Goal: Use online tool/utility: Utilize a website feature to perform a specific function

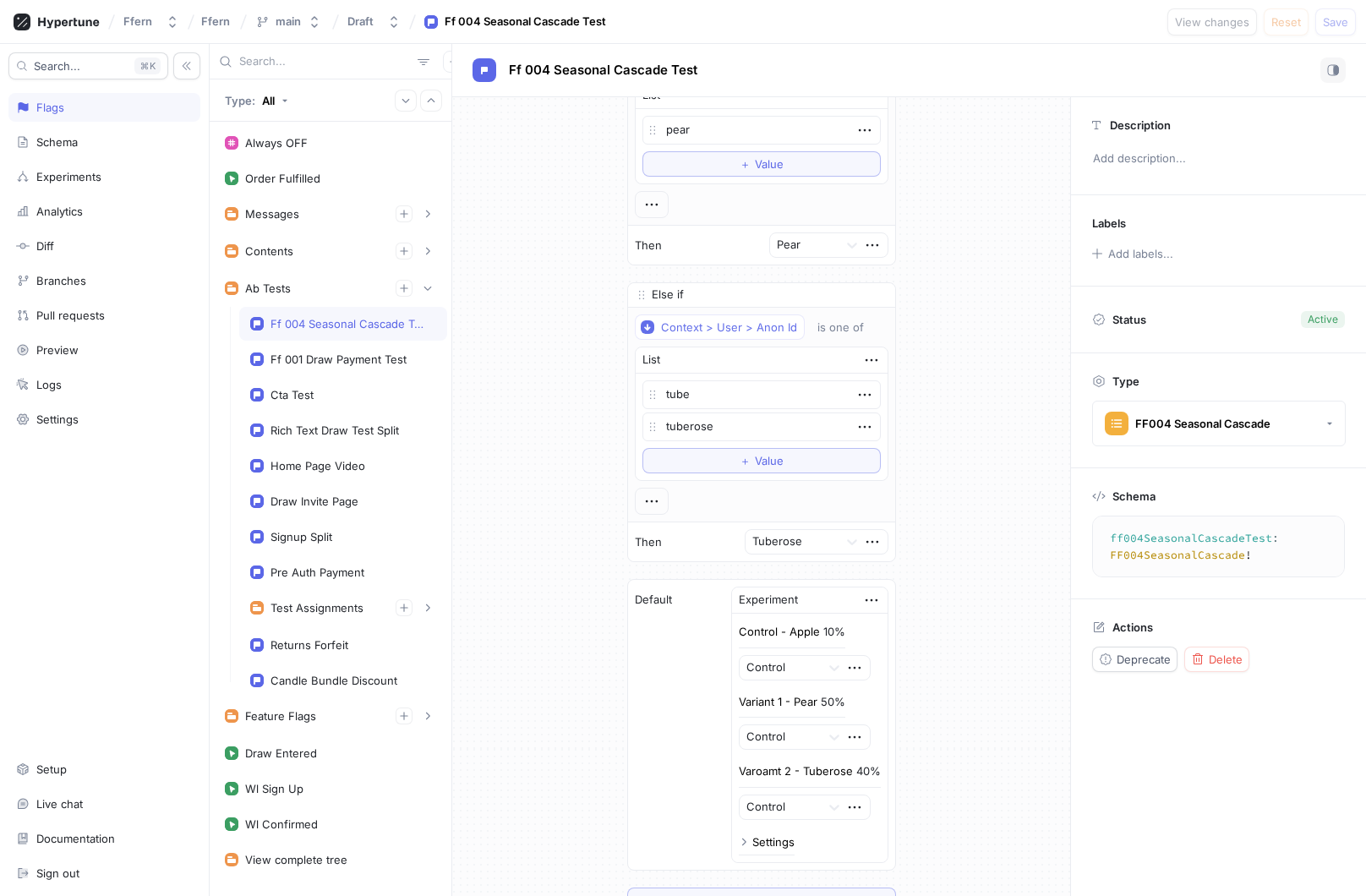
scroll to position [656, 0]
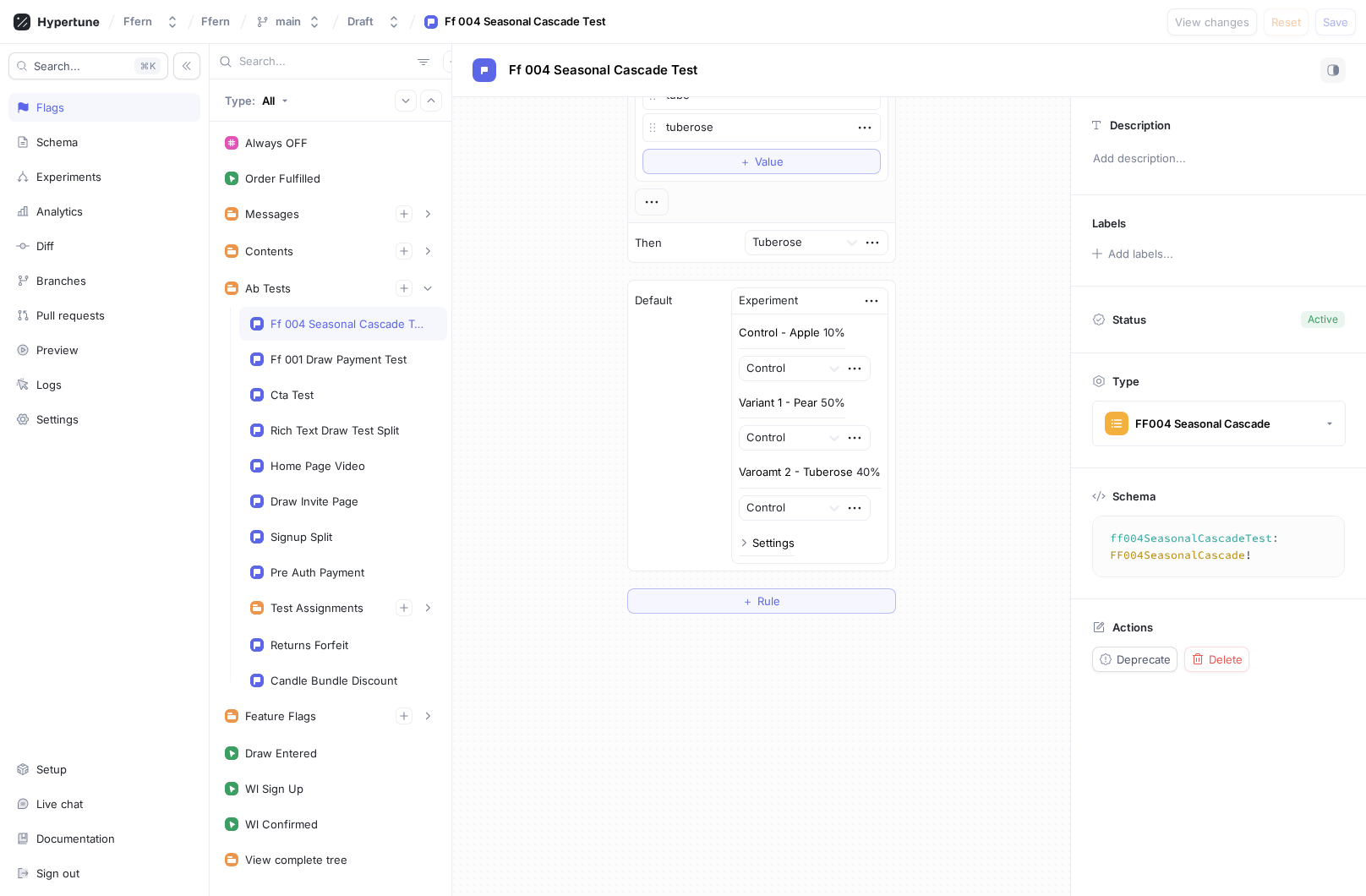
click at [770, 547] on div "Settings" at bounding box center [774, 543] width 43 height 11
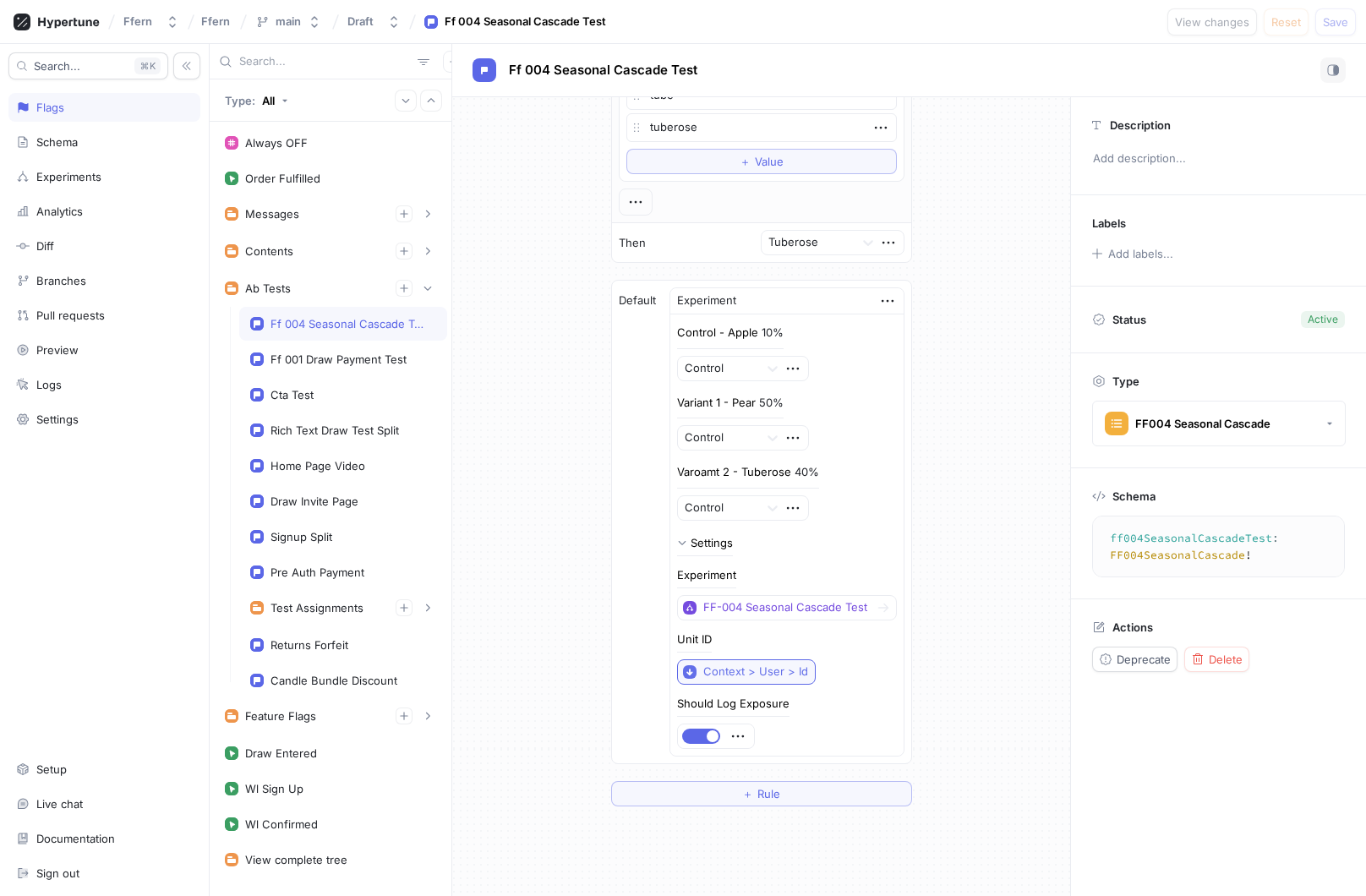
click at [774, 672] on div "Context > User > Id" at bounding box center [755, 671] width 105 height 15
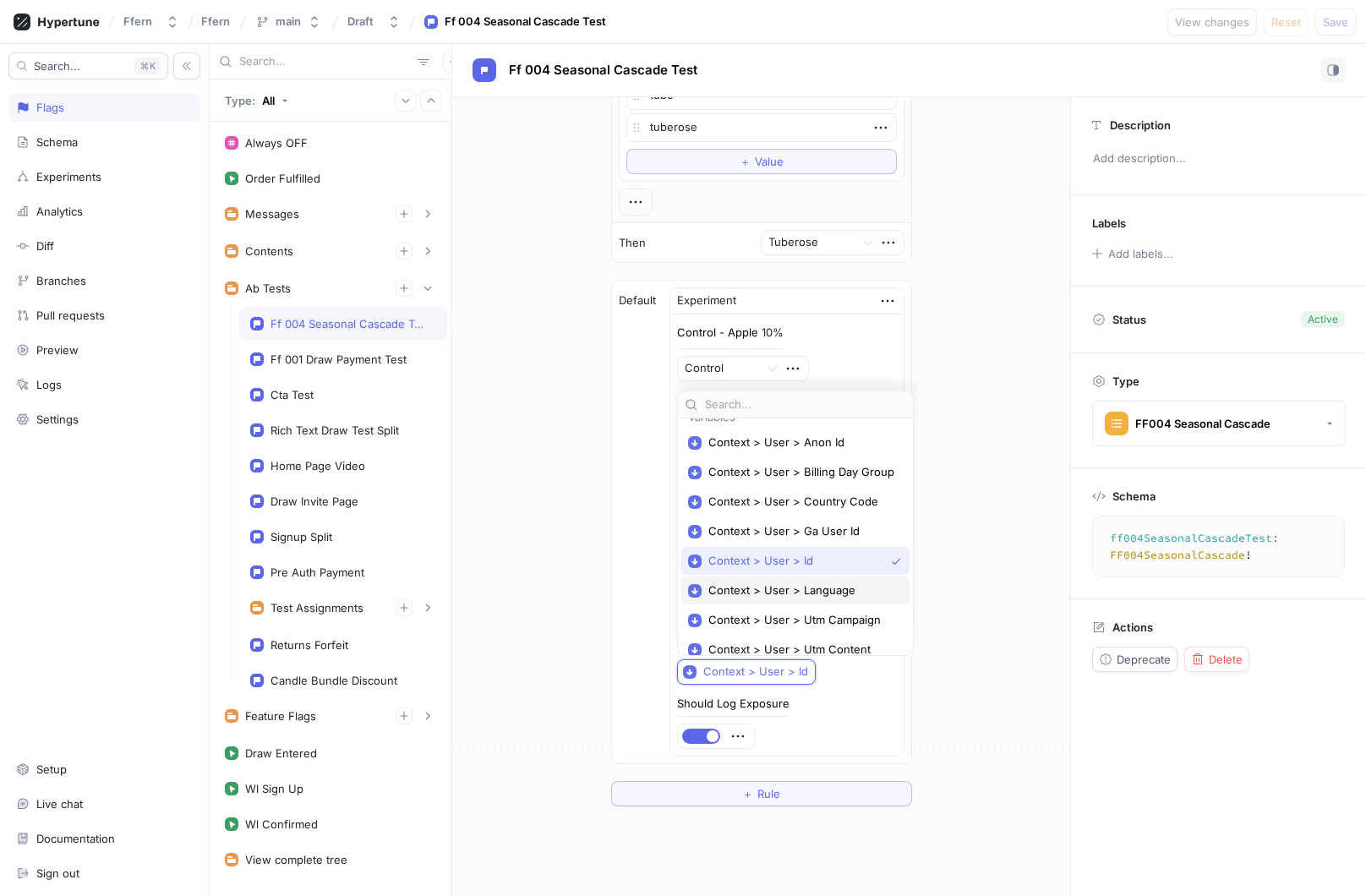
scroll to position [0, 0]
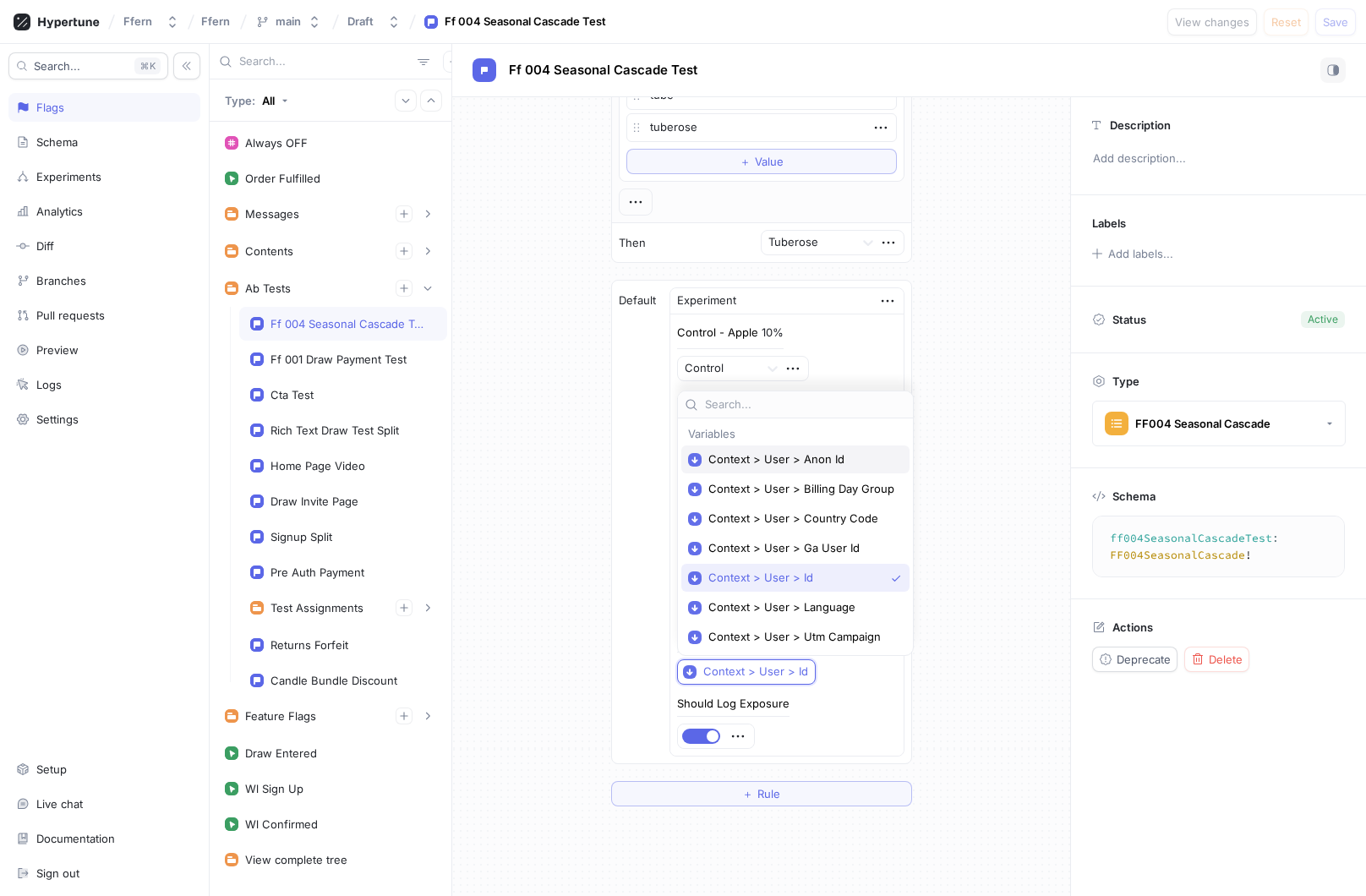
click at [779, 462] on span "Context > User > Anon Id" at bounding box center [800, 459] width 185 height 15
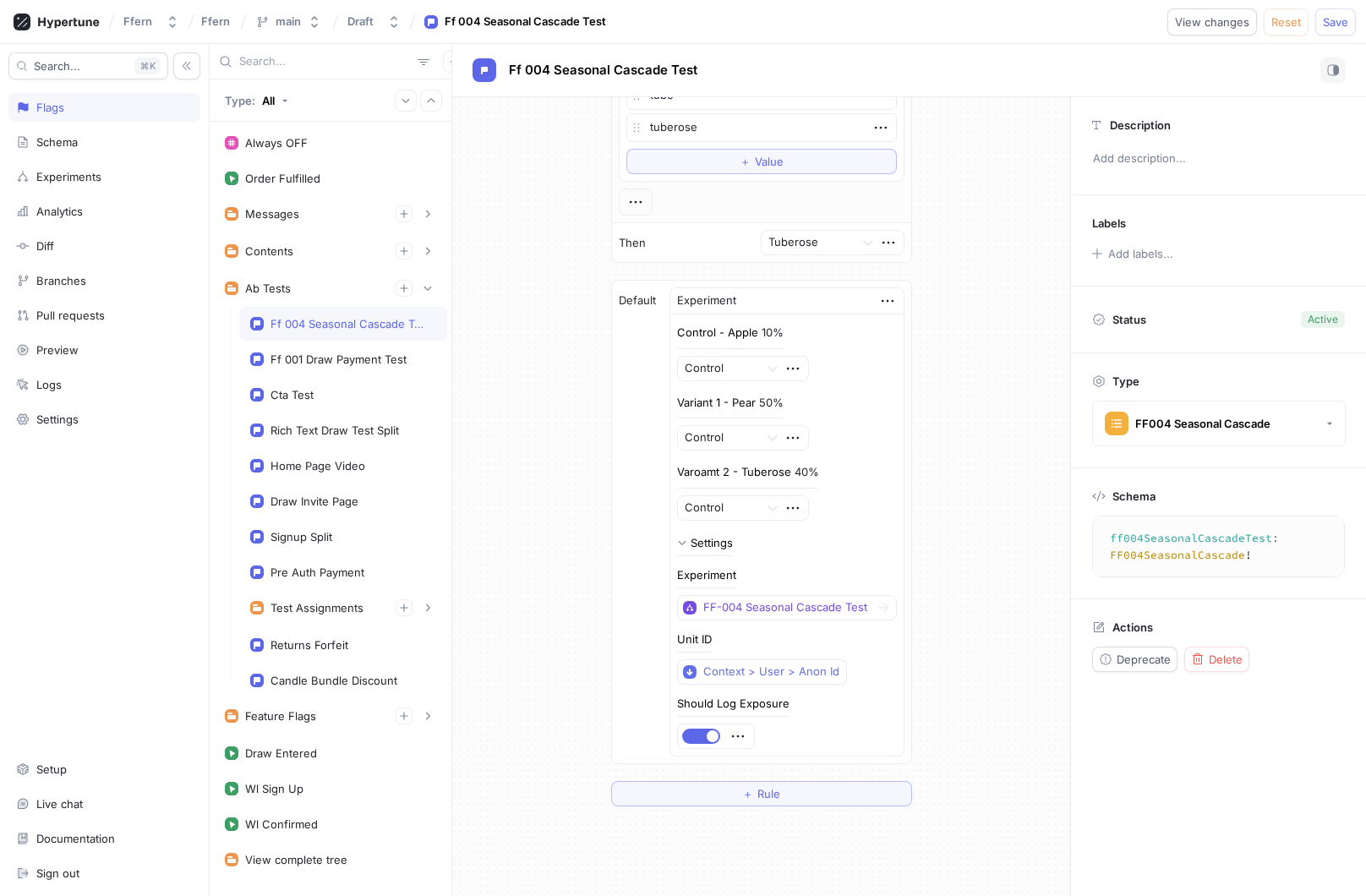
click at [582, 504] on div "If Context > User > Anon Id is one of List apple To pick up a draggable item, p…" at bounding box center [761, 130] width 617 height 1379
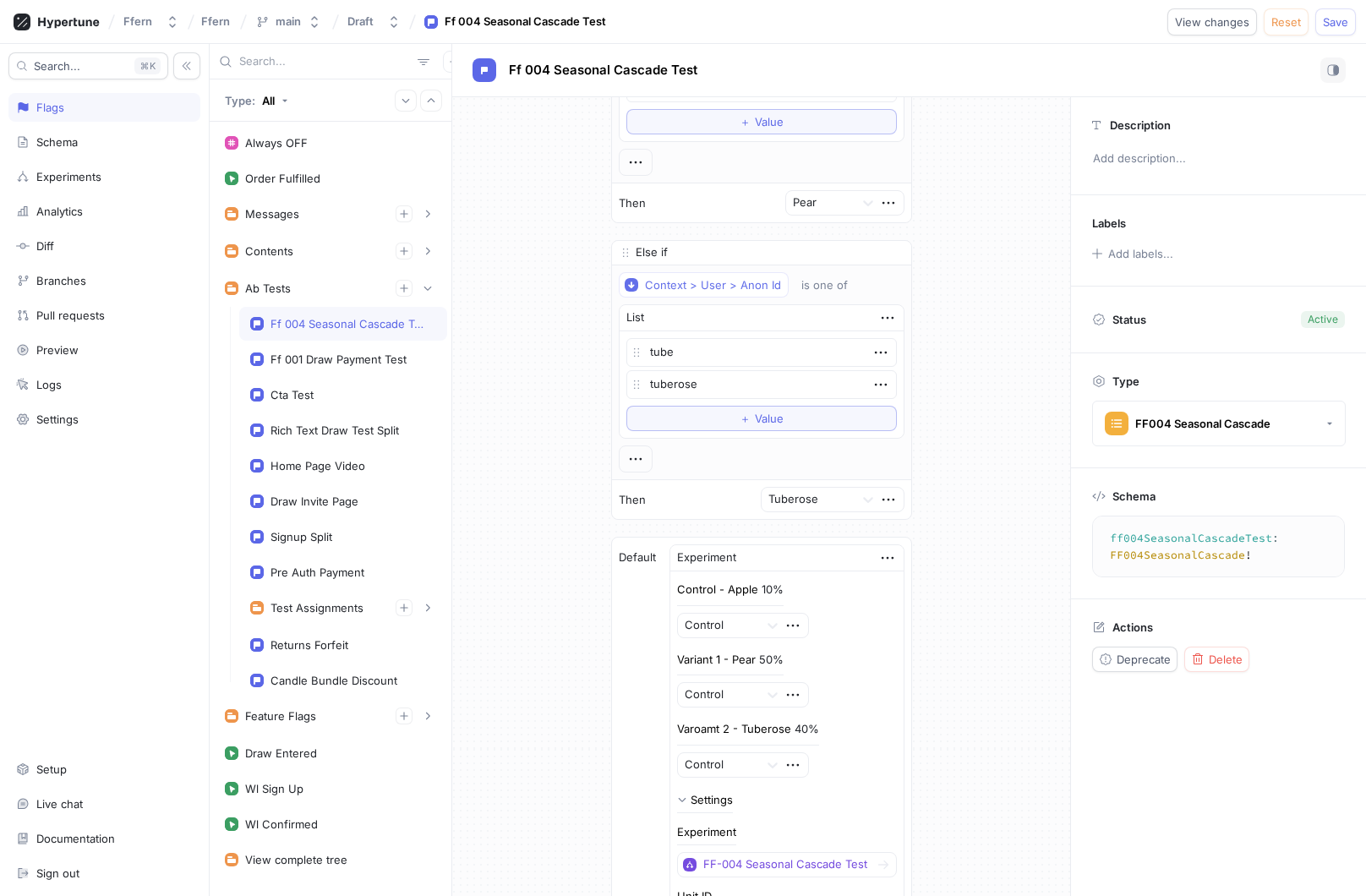
scroll to position [849, 0]
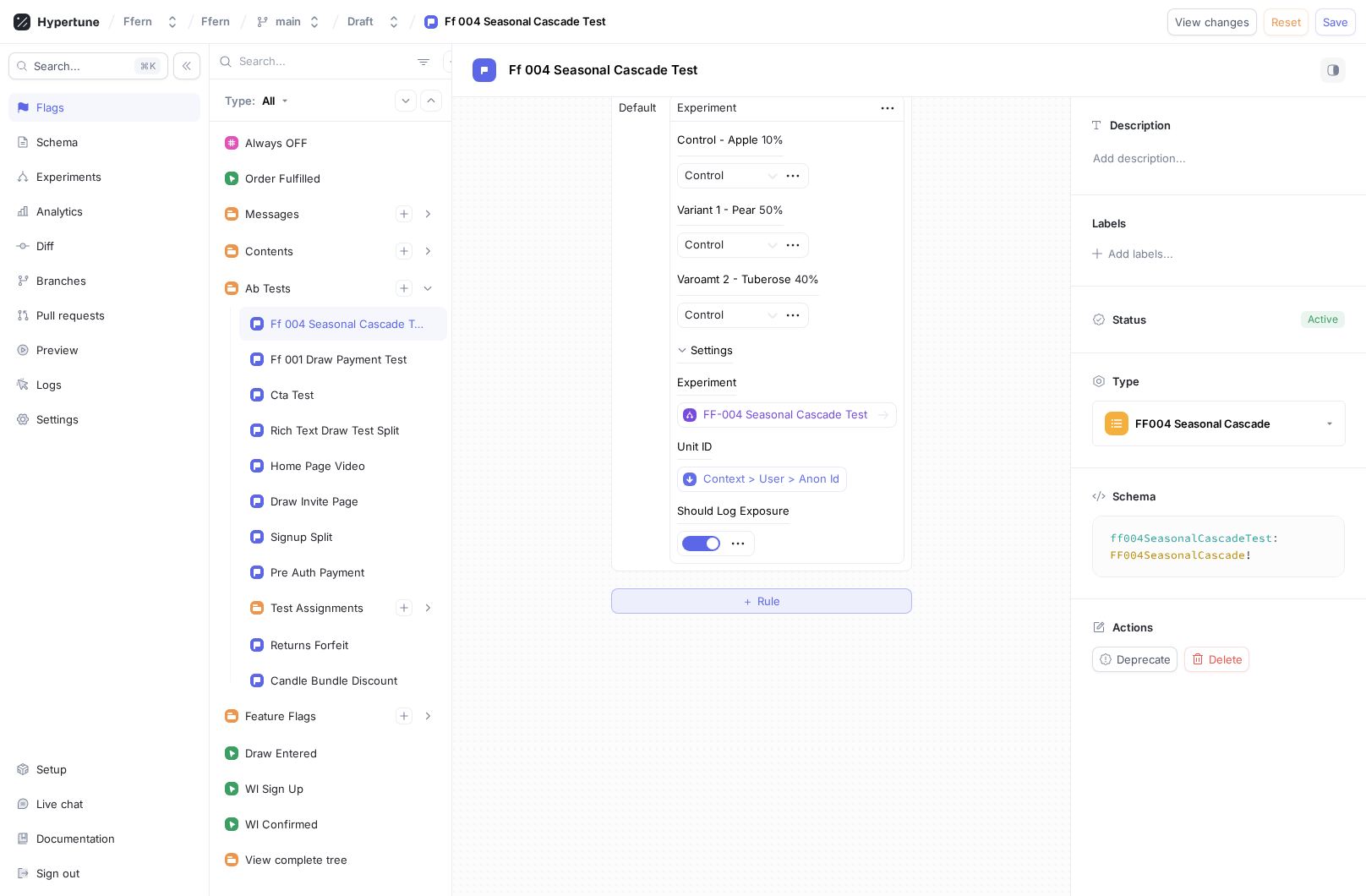
click at [769, 600] on span "Rule" at bounding box center [769, 601] width 23 height 10
type textarea "x"
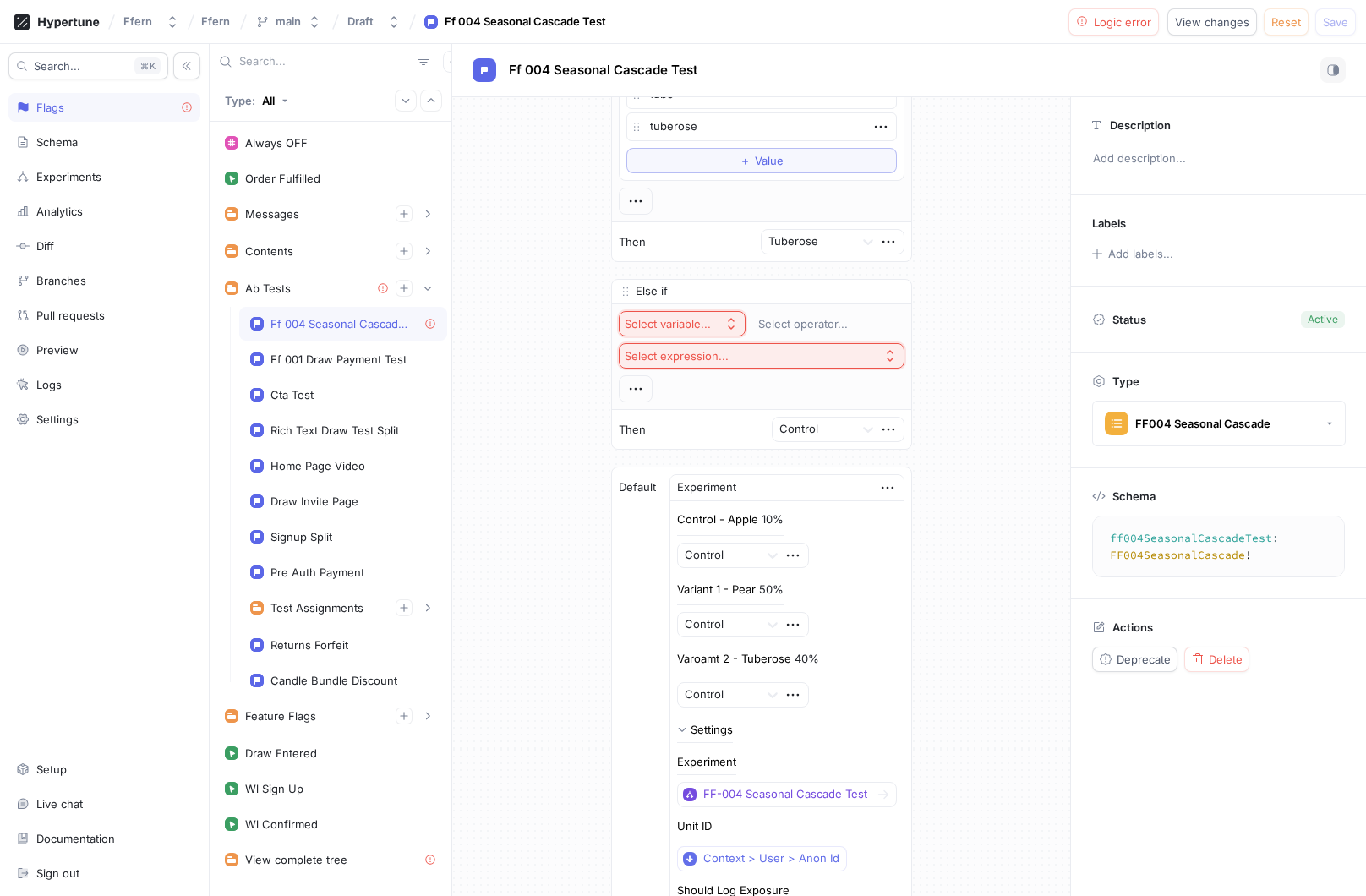
scroll to position [518, 0]
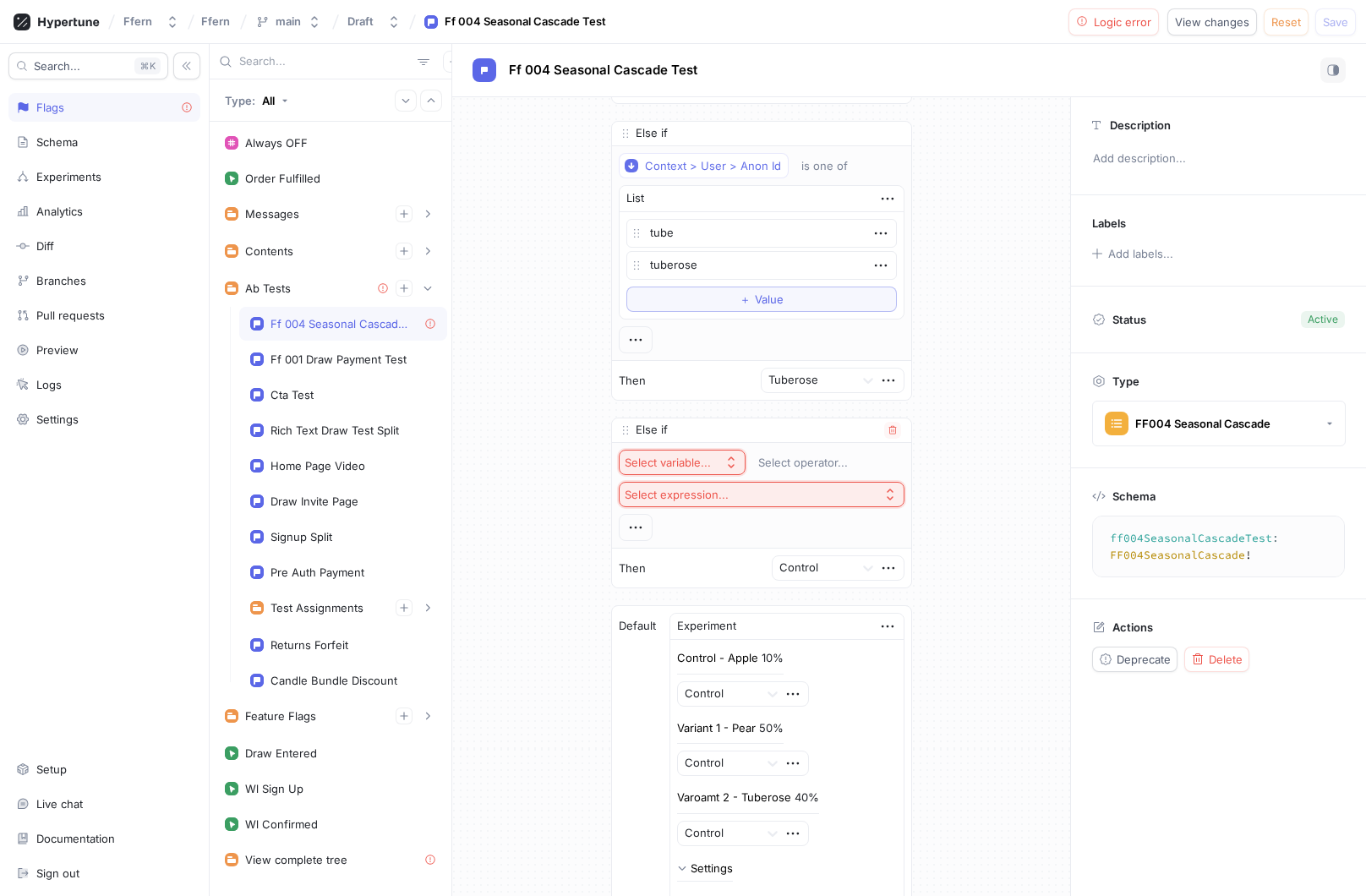
click at [716, 464] on div "Select variable..." at bounding box center [671, 462] width 93 height 15
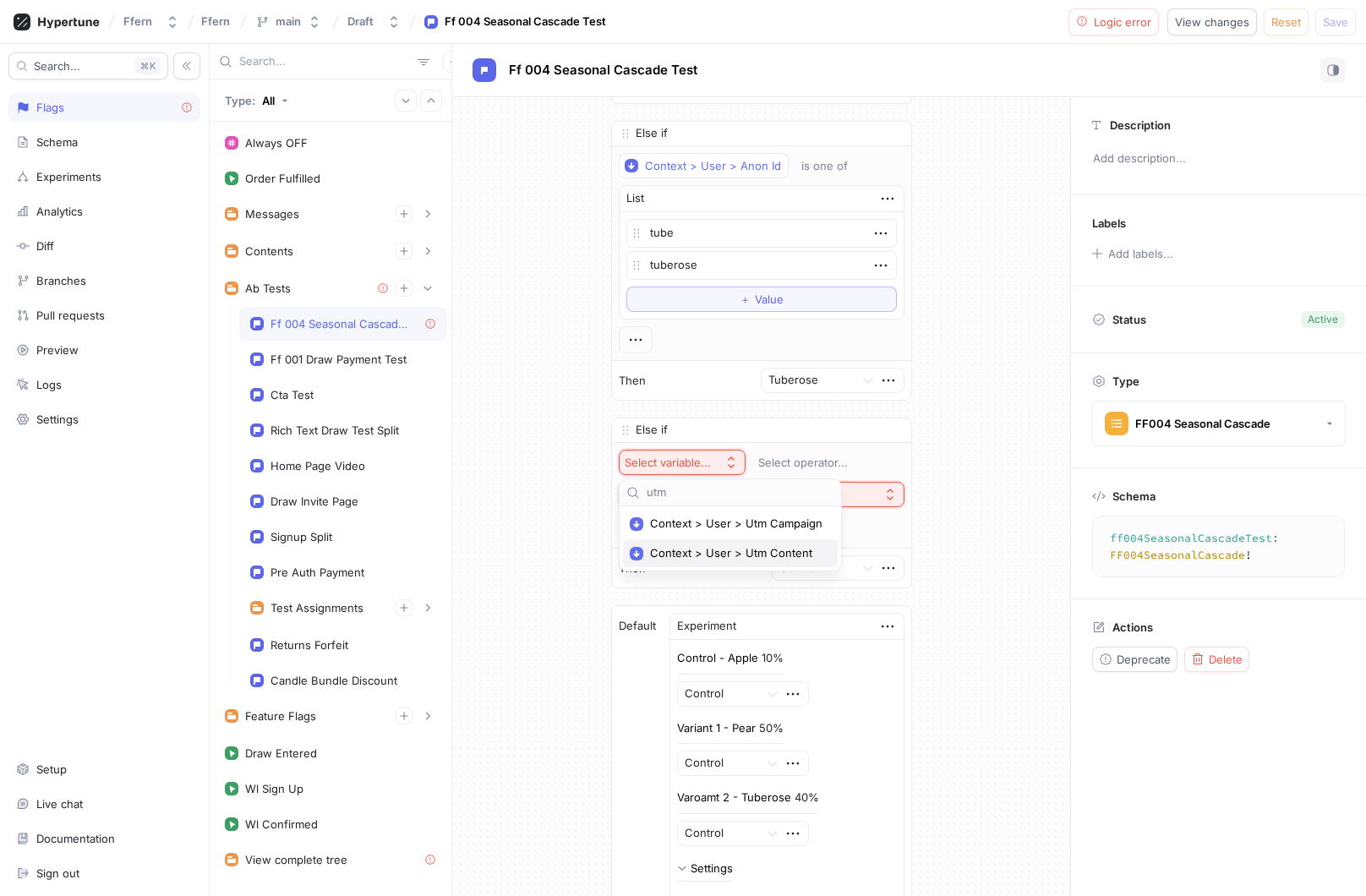
type input "utm"
click at [740, 557] on span "Context > User > Utm Content" at bounding box center [736, 552] width 173 height 15
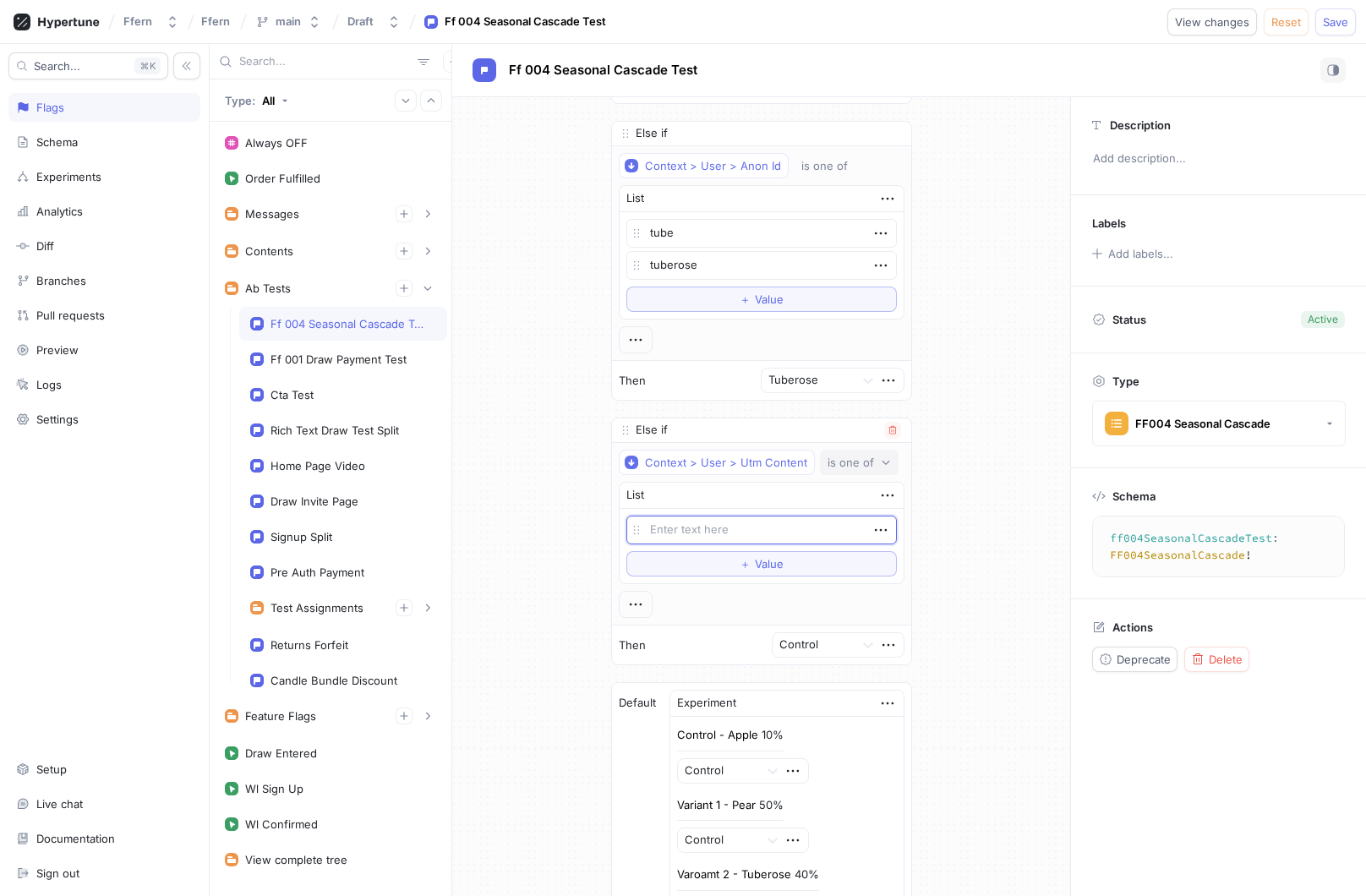
click at [846, 468] on div "is one of" at bounding box center [850, 462] width 47 height 15
click at [1283, 27] on span "Reset" at bounding box center [1285, 21] width 29 height 10
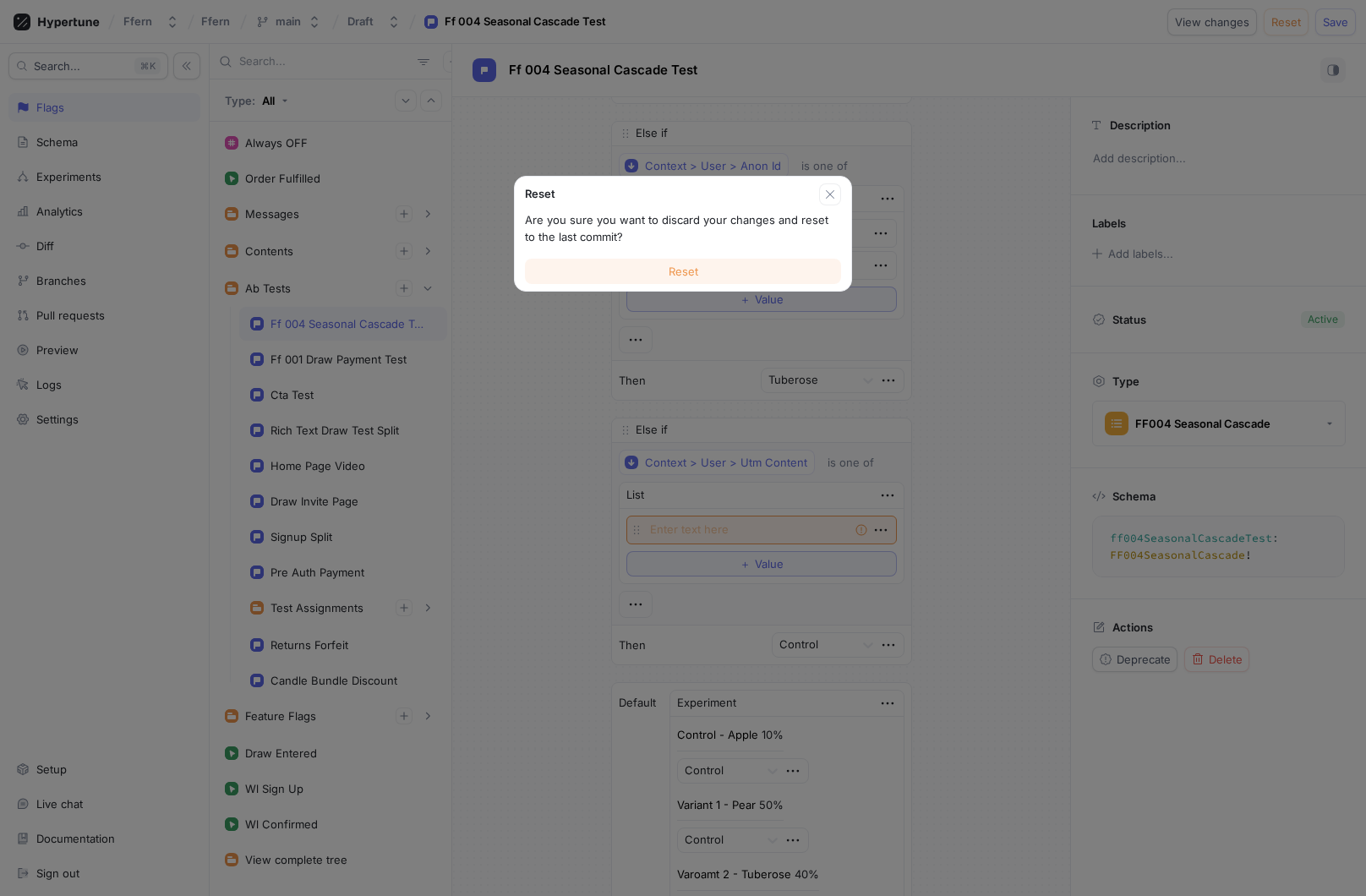
click at [700, 264] on button "Reset" at bounding box center [683, 271] width 317 height 25
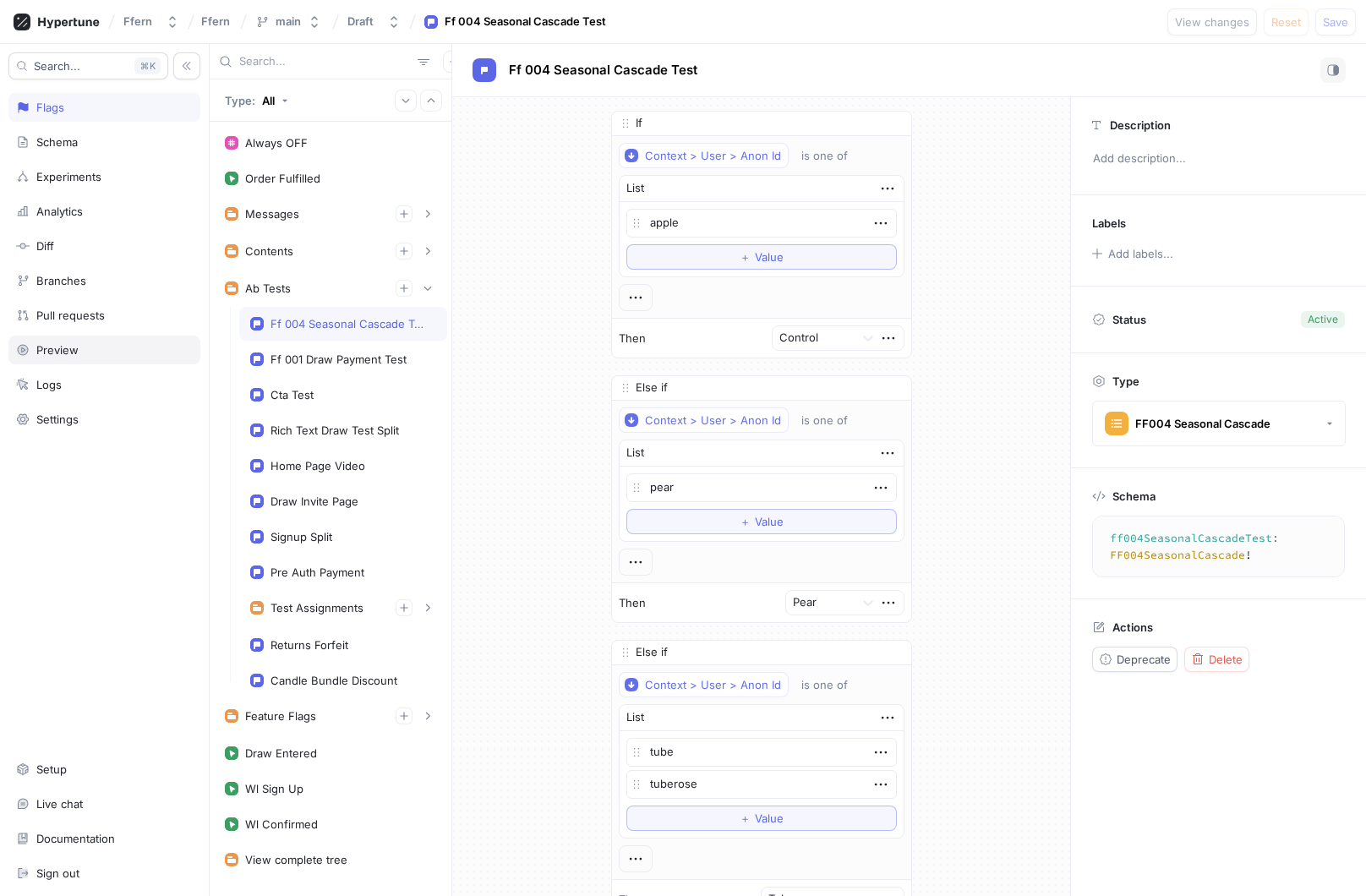
type textarea "x"
